Goal: Information Seeking & Learning: Compare options

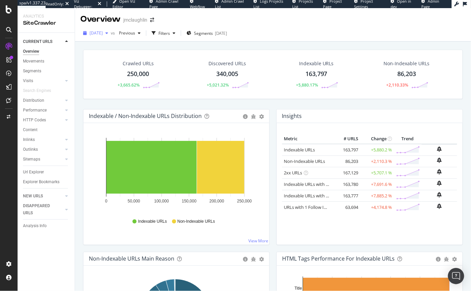
click at [103, 35] on span "[DATE]" at bounding box center [96, 33] width 13 height 6
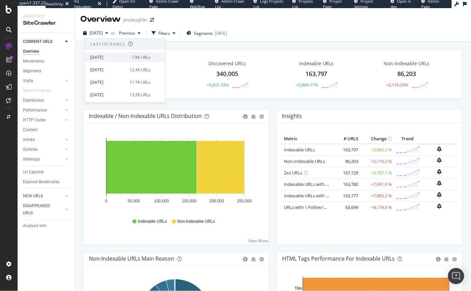
click at [107, 59] on div "[DATE]" at bounding box center [108, 57] width 37 height 6
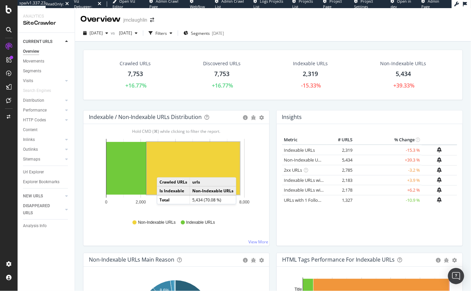
click at [163, 170] on rect "A chart." at bounding box center [193, 168] width 93 height 53
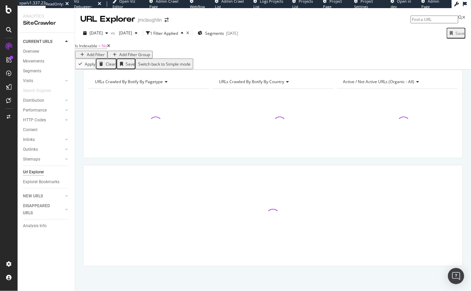
scroll to position [11, 0]
click at [140, 28] on div "[DATE]" at bounding box center [128, 33] width 24 height 10
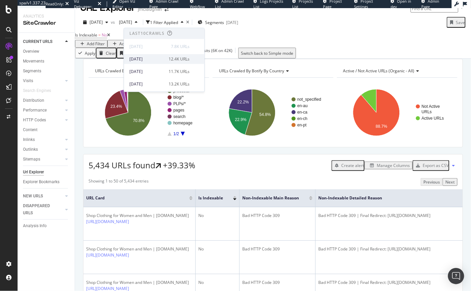
click at [146, 56] on div "[DATE]" at bounding box center [146, 59] width 35 height 6
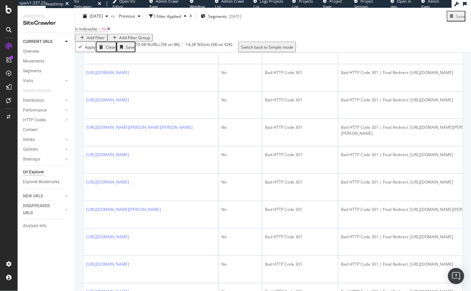
scroll to position [1049, 0]
